Goal: Information Seeking & Learning: Learn about a topic

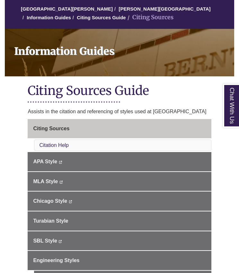
scroll to position [58, 0]
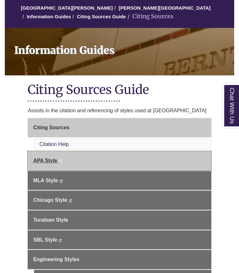
click at [48, 159] on span "APA Style" at bounding box center [45, 160] width 24 height 5
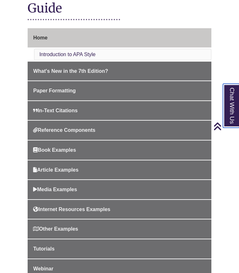
scroll to position [155, 0]
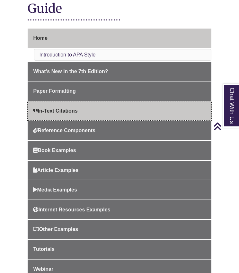
click at [68, 110] on span "In-Text Citations" at bounding box center [55, 110] width 44 height 5
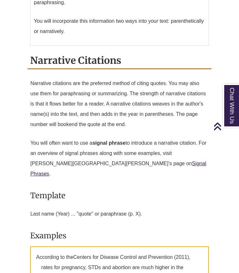
scroll to position [702, 0]
